Goal: Information Seeking & Learning: Check status

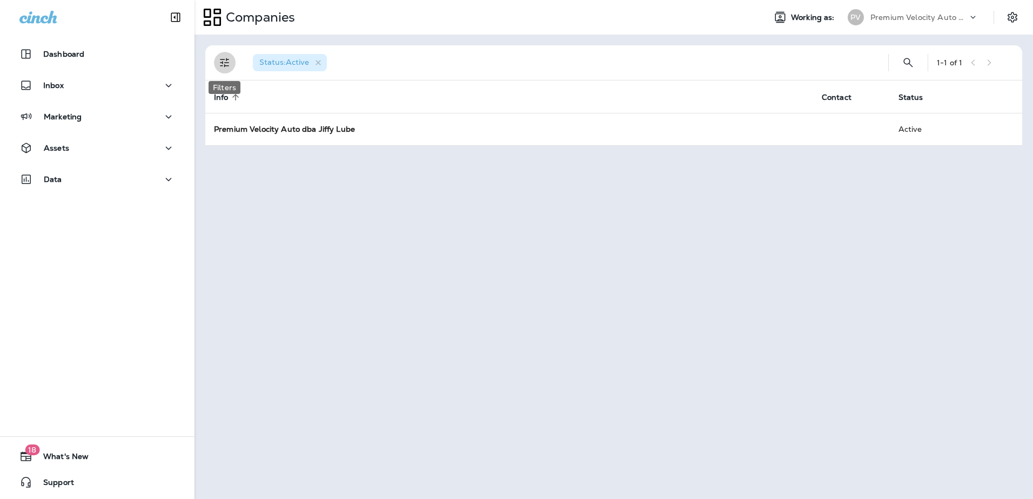
click at [228, 62] on icon "Filters" at bounding box center [224, 62] width 13 height 13
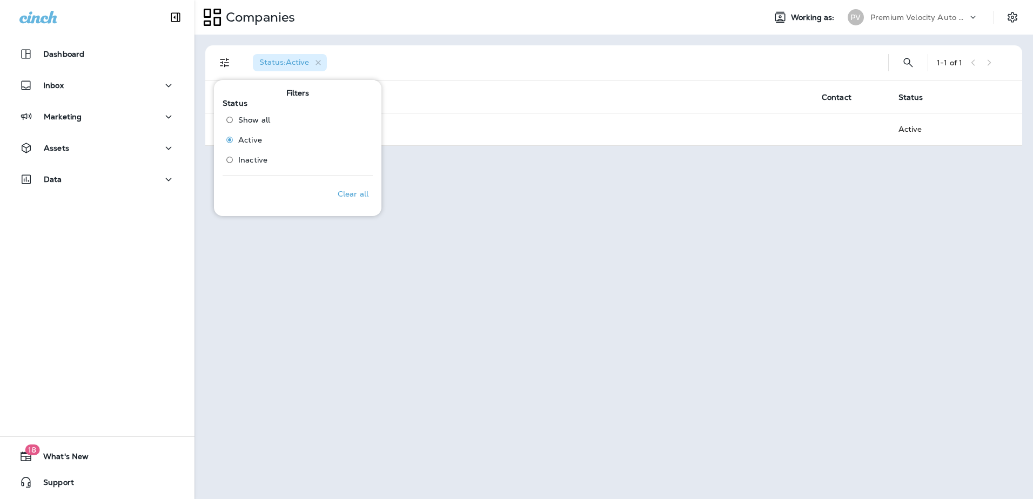
click at [414, 300] on div "Status : Active 1 - 1 of 1 Info sorted ascending Contact Status Premium Velocit…" at bounding box center [613, 267] width 838 height 464
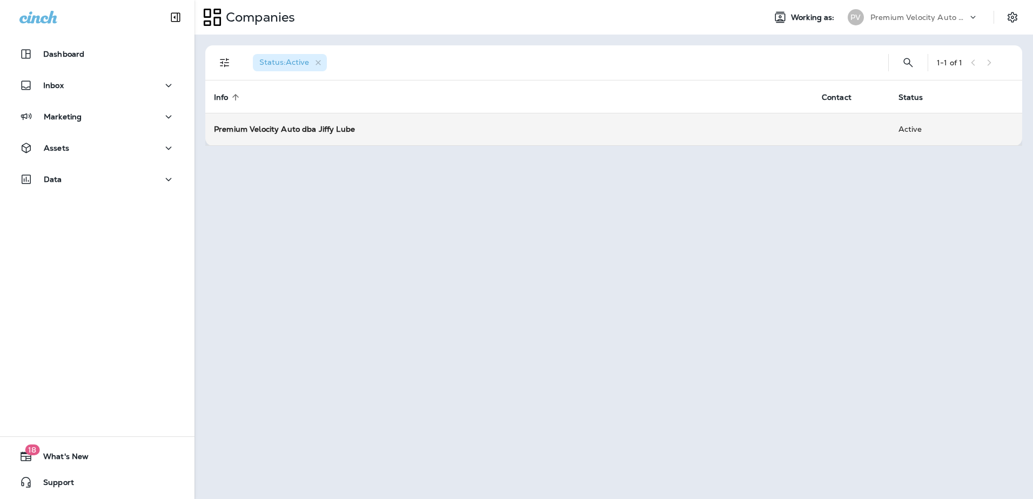
click at [329, 129] on strong "Premium Velocity Auto dba Jiffy Lube" at bounding box center [284, 129] width 141 height 10
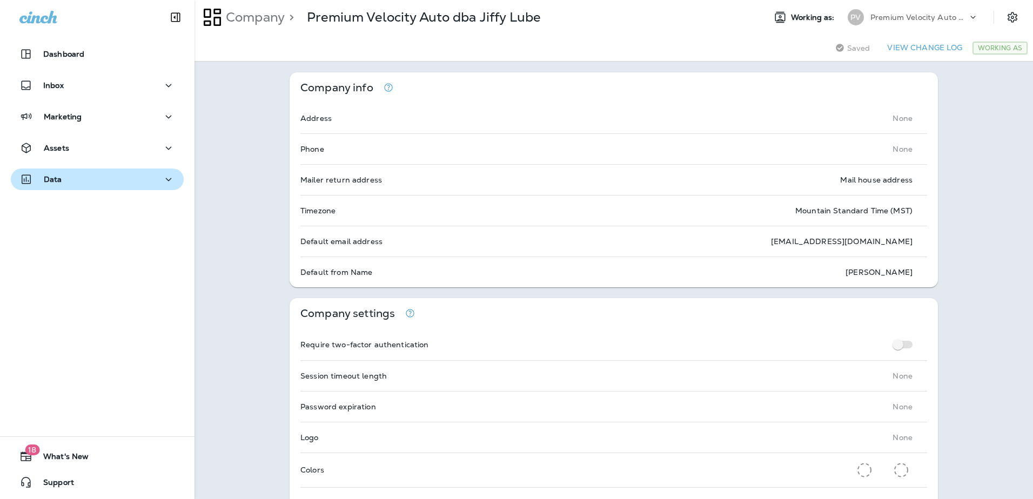
click at [166, 178] on icon "button" at bounding box center [169, 179] width 6 height 3
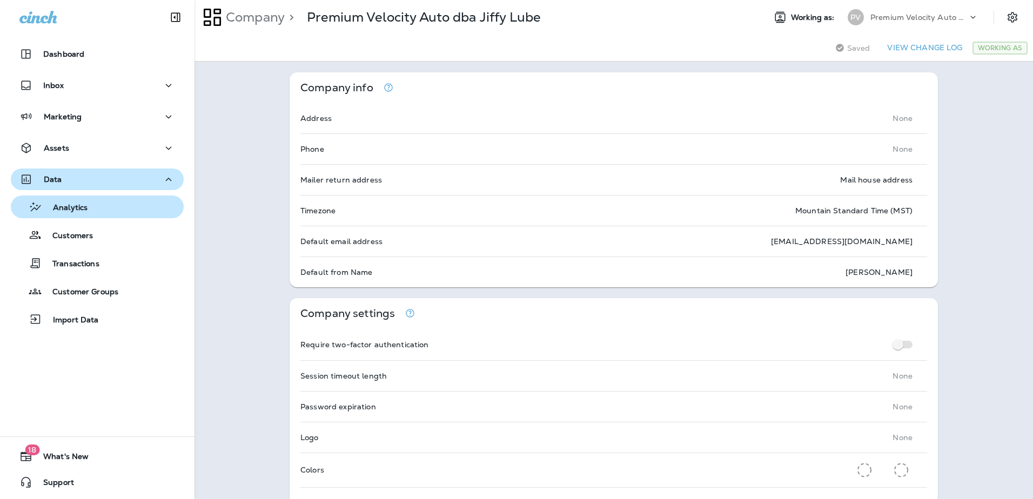
click at [99, 203] on div "Analytics" at bounding box center [97, 207] width 164 height 16
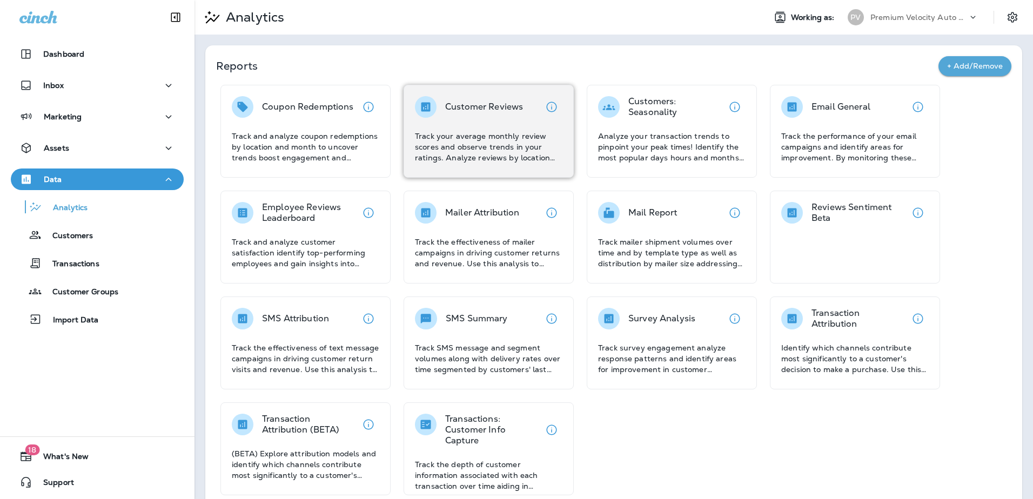
click at [459, 133] on p "Track your average monthly review scores and observe trends in your ratings. An…" at bounding box center [488, 147] width 147 height 32
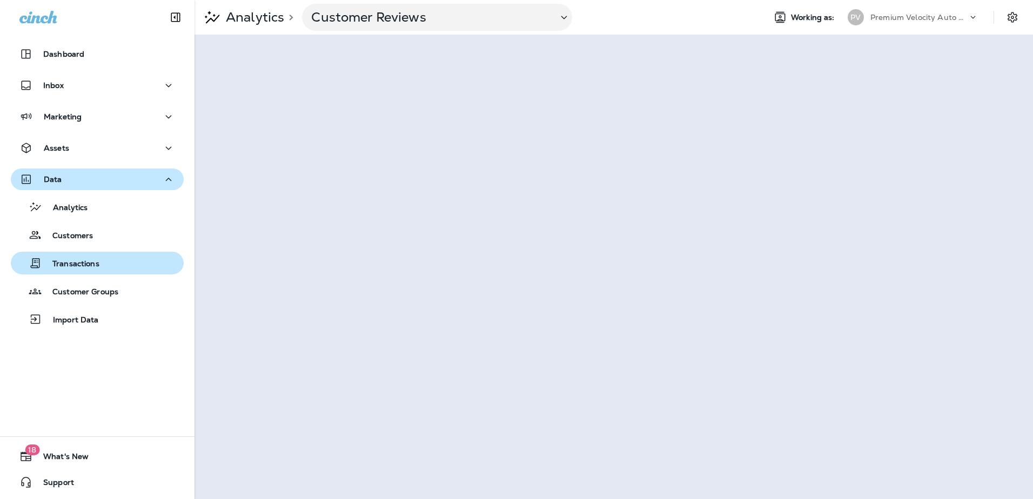
click at [79, 264] on p "Transactions" at bounding box center [71, 264] width 58 height 10
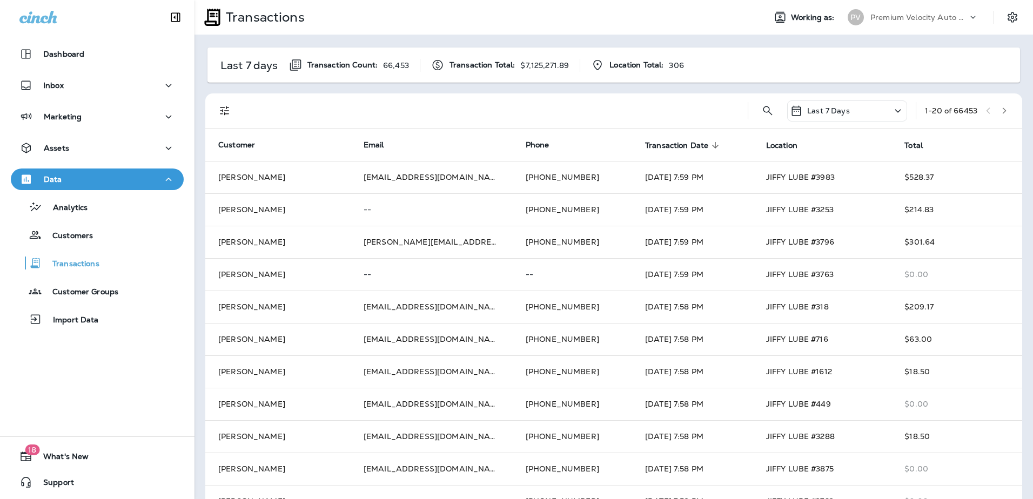
click at [1000, 113] on icon "button" at bounding box center [1004, 111] width 8 height 8
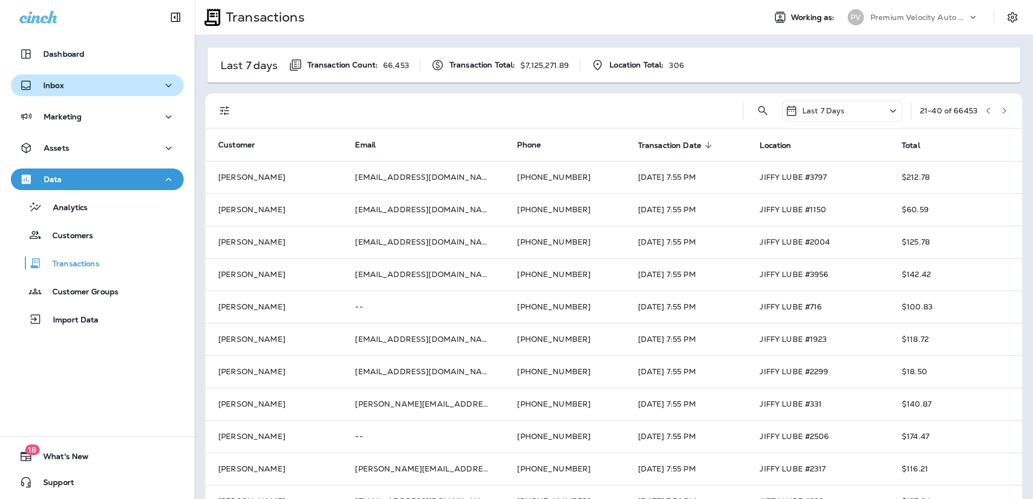
click at [162, 86] on icon "button" at bounding box center [168, 86] width 13 height 14
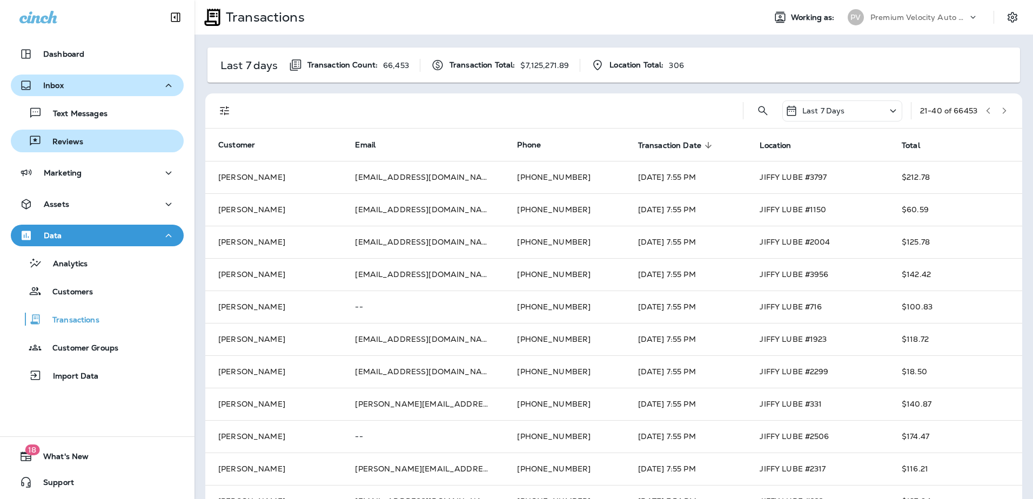
click at [73, 136] on div "Reviews" at bounding box center [49, 141] width 68 height 16
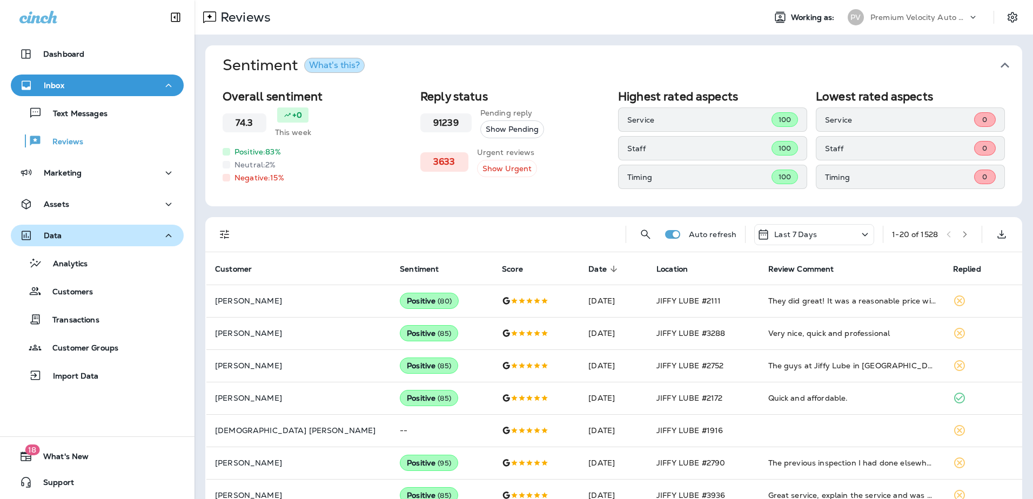
click at [858, 232] on icon at bounding box center [864, 235] width 13 height 14
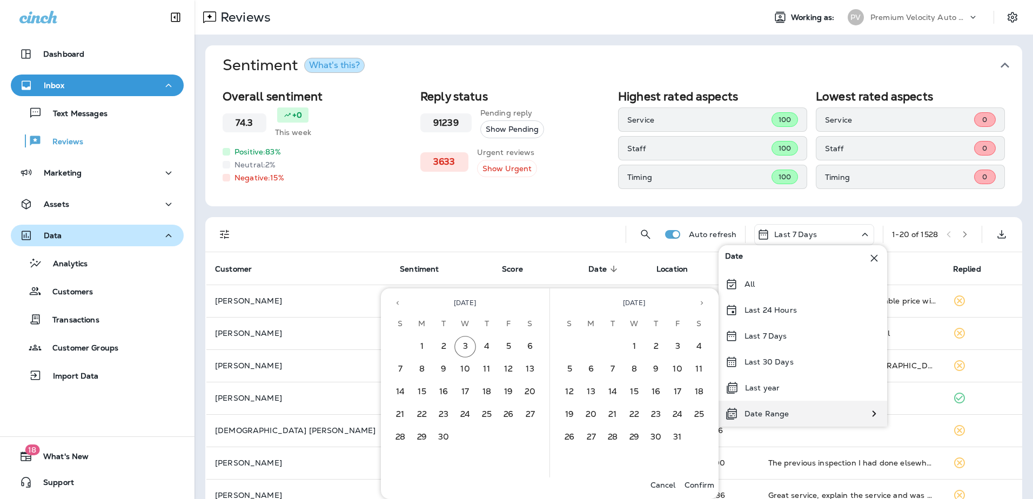
click at [759, 409] on p "Date Range" at bounding box center [766, 413] width 44 height 9
click at [398, 304] on icon "Previous month" at bounding box center [397, 303] width 2 height 4
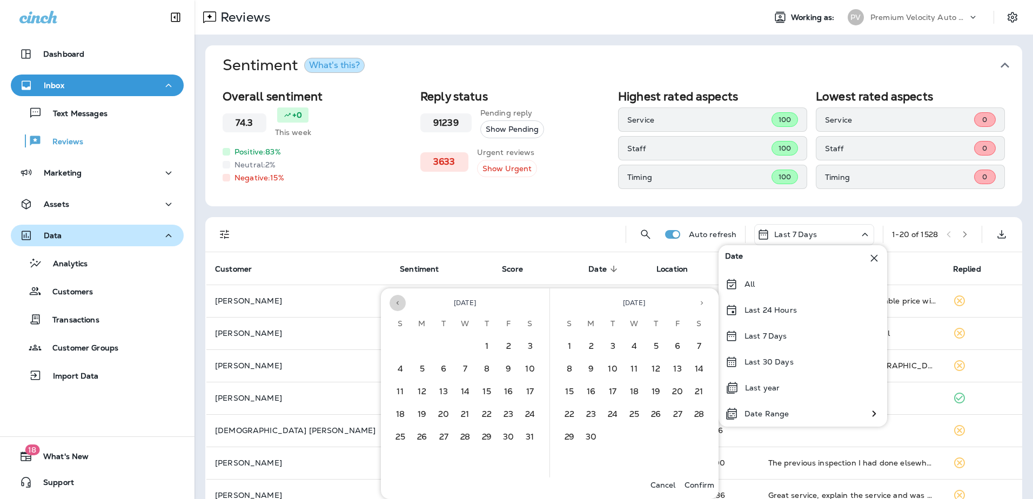
click at [398, 304] on icon "Previous month" at bounding box center [397, 303] width 2 height 4
click at [467, 343] on button "1" at bounding box center [465, 347] width 22 height 22
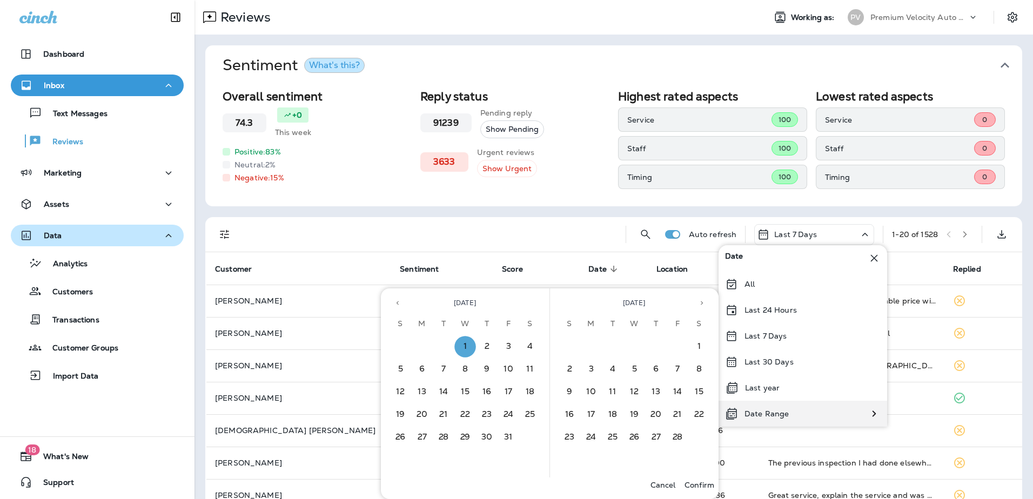
click at [761, 411] on p "Date Range" at bounding box center [766, 413] width 44 height 9
click at [702, 302] on icon "Next month" at bounding box center [702, 303] width 8 height 8
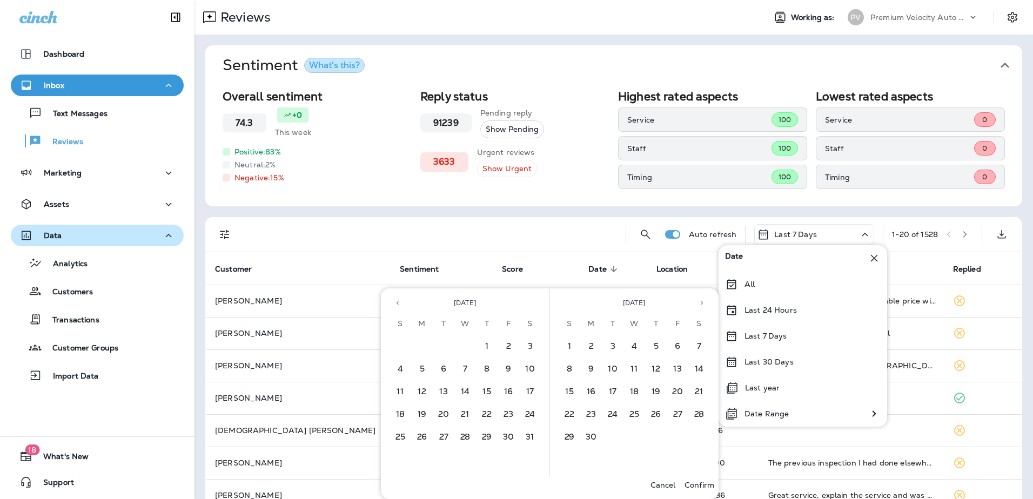
click at [702, 302] on icon "Next month" at bounding box center [702, 303] width 8 height 8
click at [637, 347] on button "3" at bounding box center [634, 347] width 22 height 22
click at [698, 483] on p "Confirm" at bounding box center [699, 485] width 30 height 9
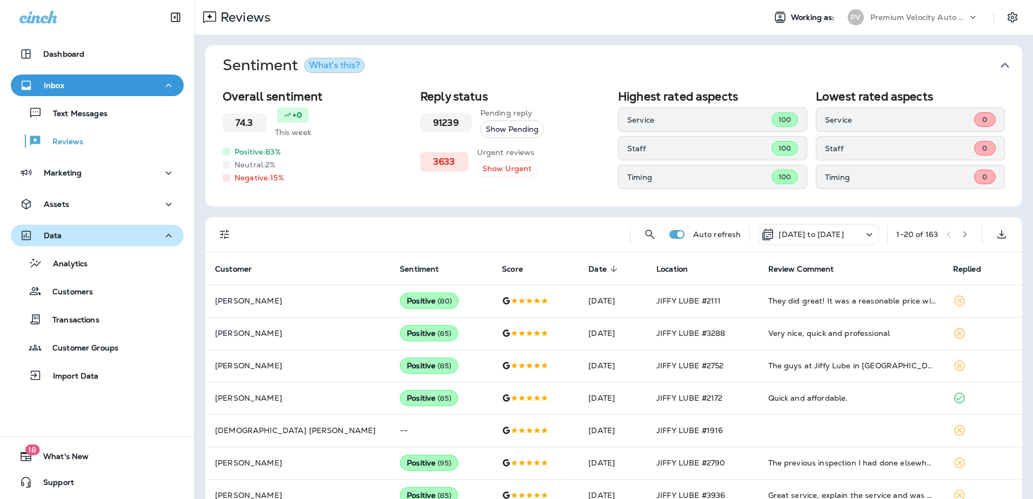
click at [761, 235] on icon at bounding box center [767, 234] width 13 height 13
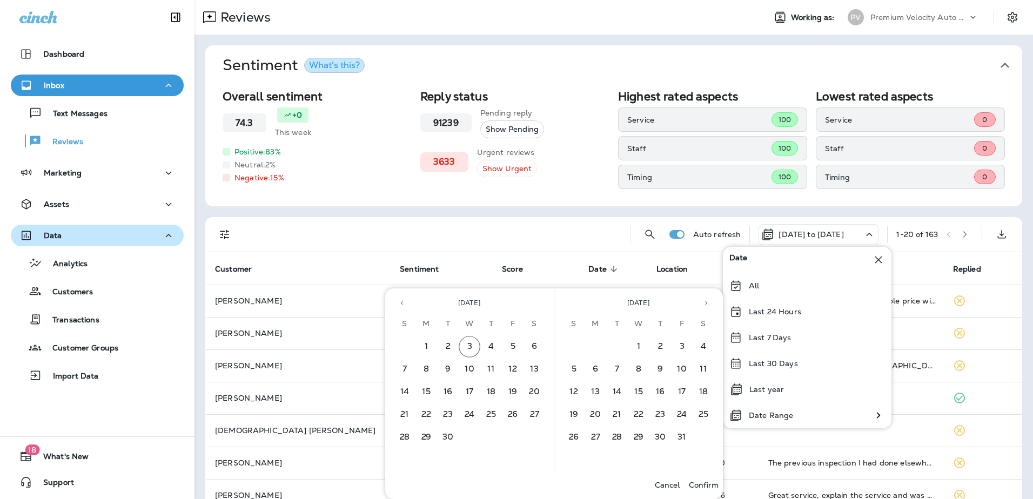
click at [403, 298] on button "Previous month" at bounding box center [402, 303] width 16 height 16
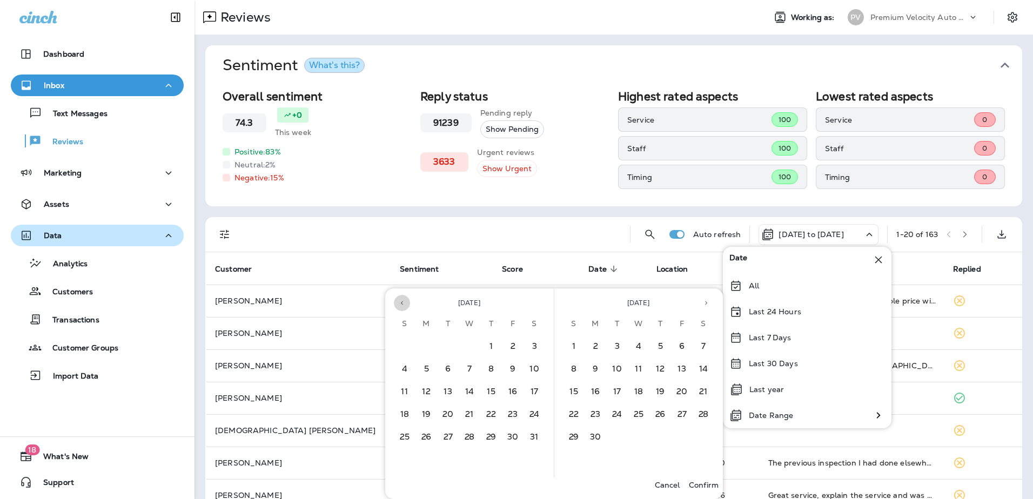
click at [403, 298] on button "Previous month" at bounding box center [402, 303] width 16 height 16
click at [472, 349] on button "1" at bounding box center [470, 347] width 22 height 22
click at [779, 416] on p "Date Range" at bounding box center [771, 415] width 44 height 9
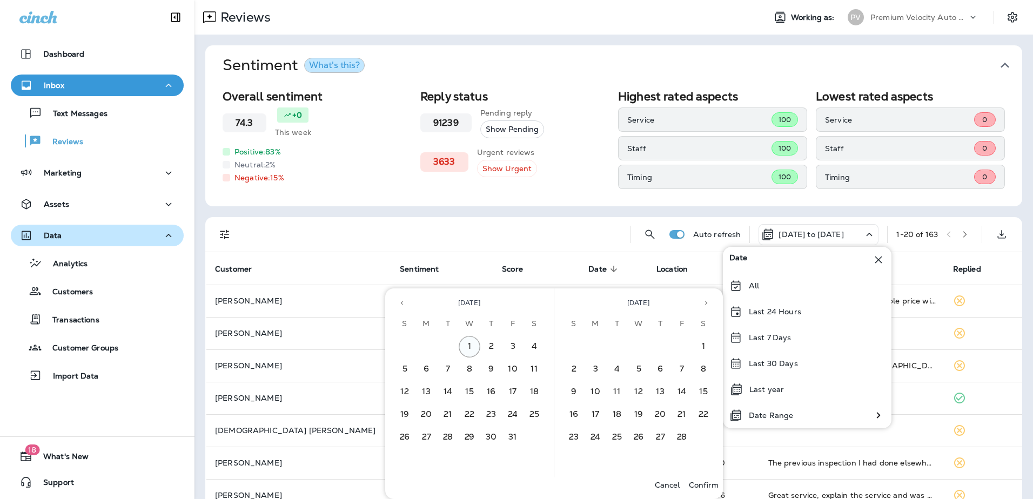
click at [472, 343] on button "1" at bounding box center [470, 347] width 22 height 22
click at [706, 301] on icon "Next month" at bounding box center [706, 303] width 8 height 8
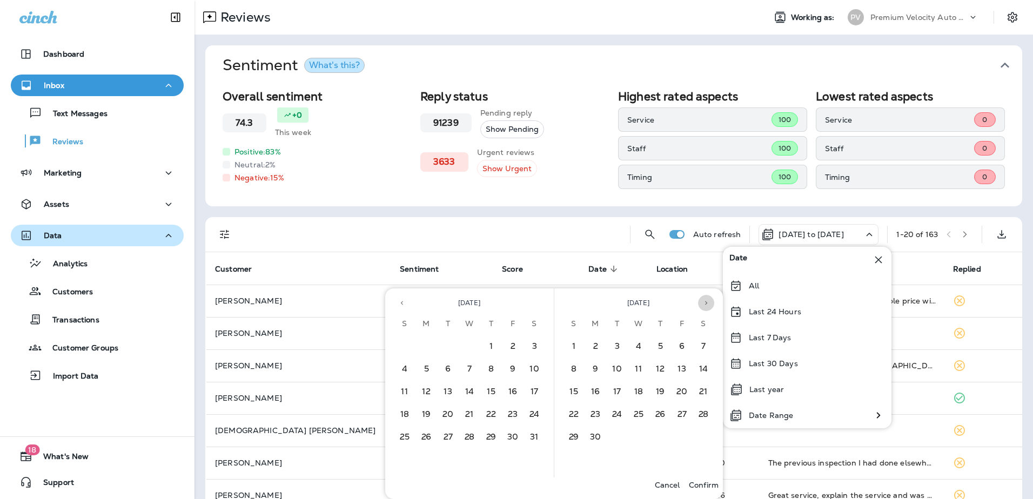
click at [706, 301] on icon "Next month" at bounding box center [706, 303] width 8 height 8
click at [633, 341] on button "3" at bounding box center [639, 347] width 22 height 22
click at [710, 484] on p "Confirm" at bounding box center [704, 485] width 30 height 9
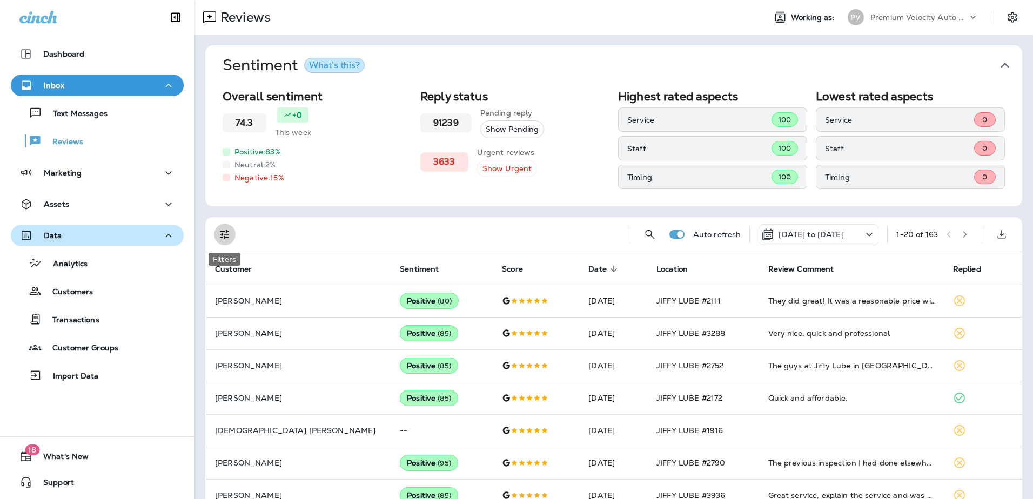
click at [226, 232] on icon "Filters" at bounding box center [224, 234] width 13 height 13
